Goal: Transaction & Acquisition: Obtain resource

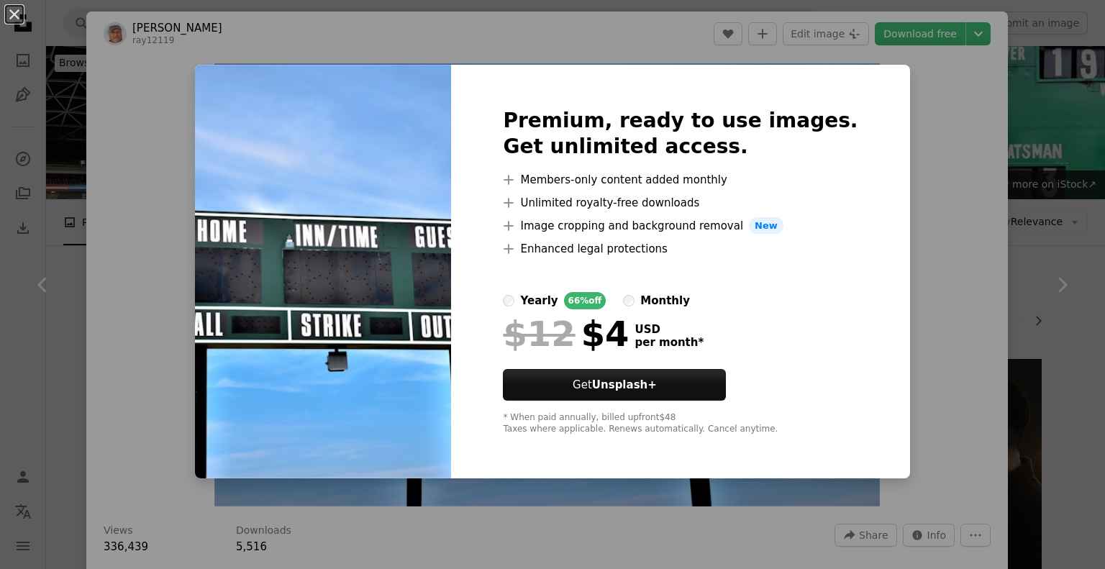
click at [966, 131] on div "An X shape Premium, ready to use images. Get unlimited access. A plus sign Memb…" at bounding box center [552, 284] width 1105 height 569
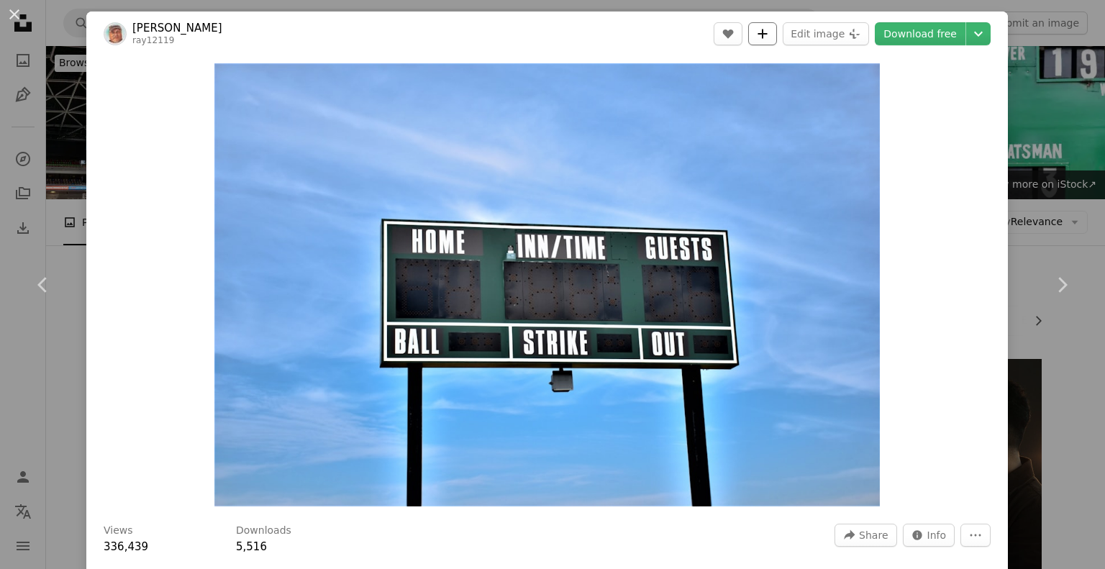
click at [765, 37] on icon "A plus sign" at bounding box center [763, 34] width 12 height 12
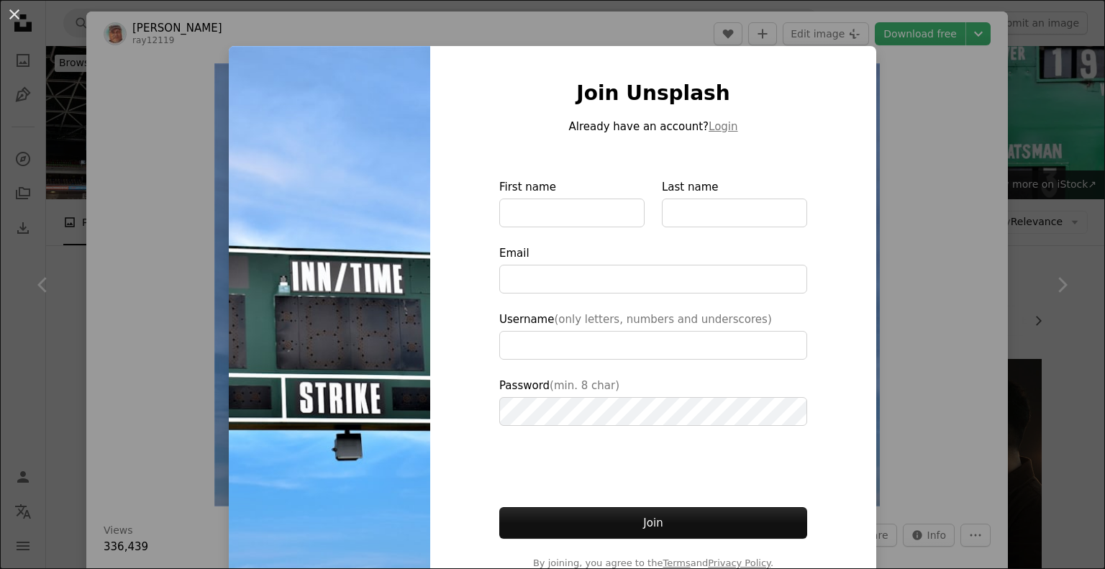
click at [964, 155] on div "An X shape Join Unsplash Already have an account? Login First name Last name Em…" at bounding box center [552, 284] width 1105 height 569
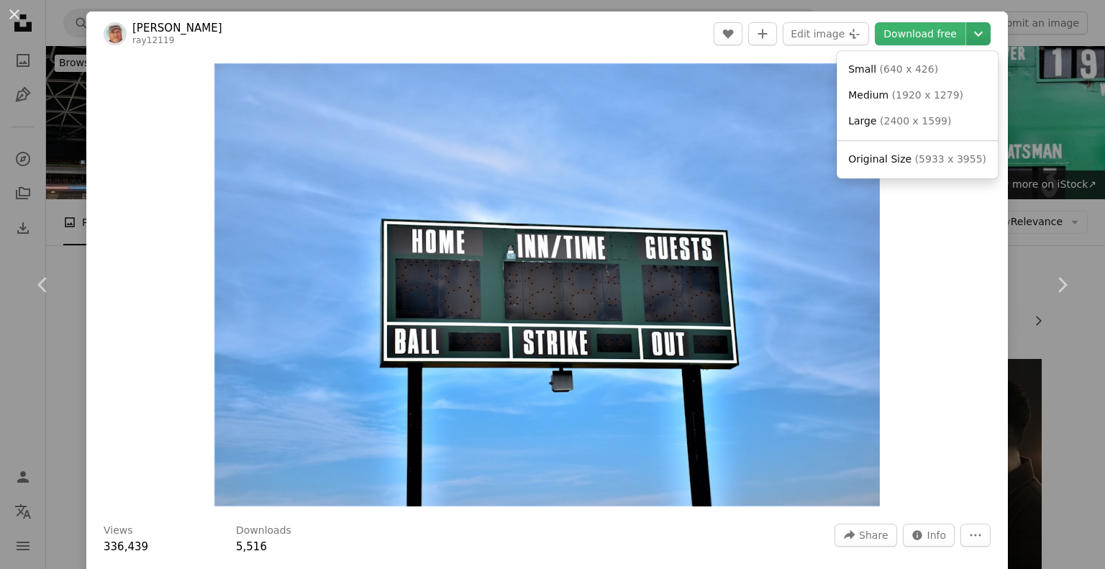
click at [967, 29] on icon "Chevron down" at bounding box center [978, 33] width 23 height 17
click at [948, 301] on dialog "An X shape Chevron left Chevron right [PERSON_NAME] ray12119 A heart A plus sig…" at bounding box center [552, 284] width 1105 height 569
